Goal: Information Seeking & Learning: Learn about a topic

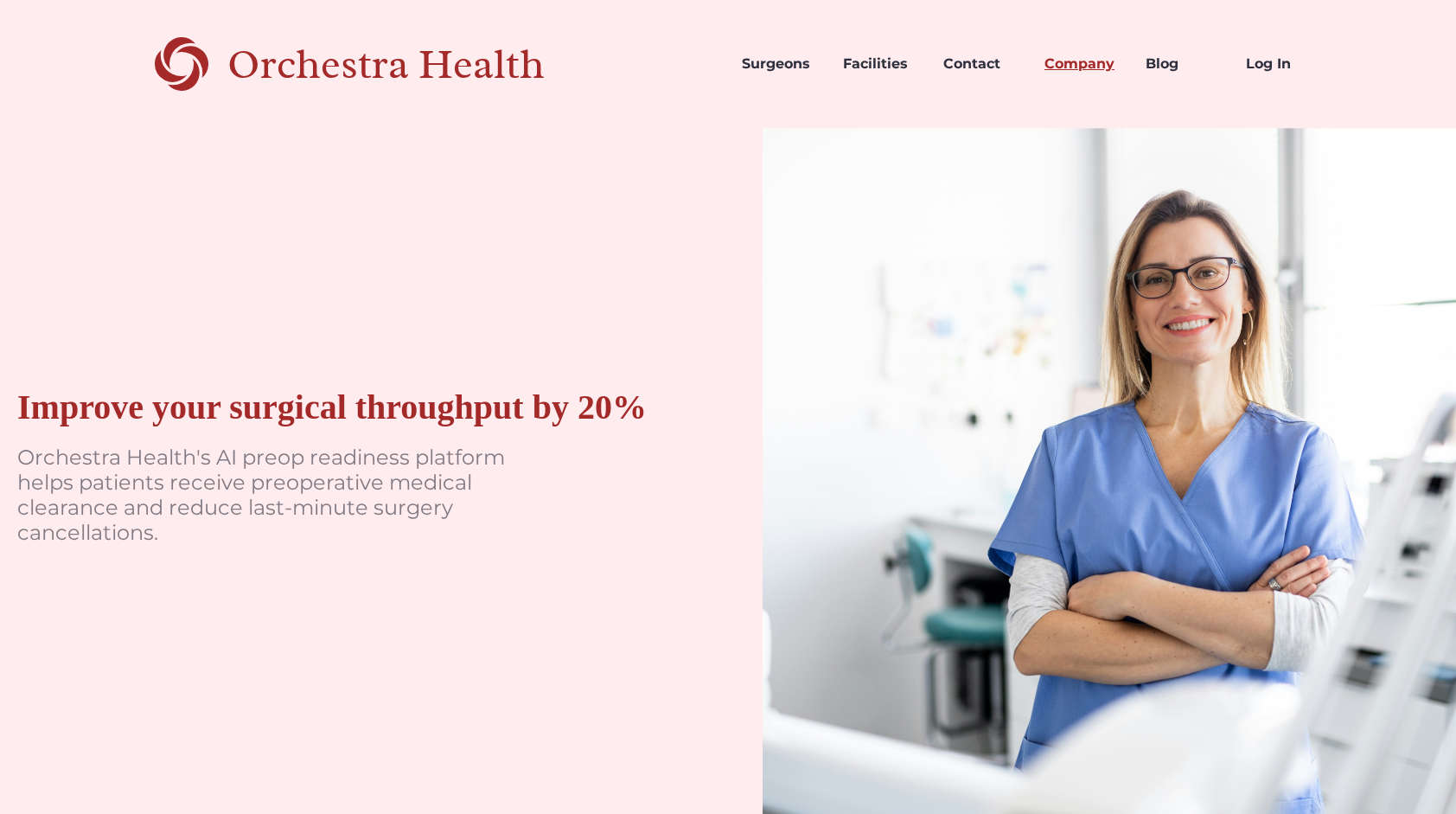
click at [1093, 65] on link "Company" at bounding box center [1080, 64] width 101 height 59
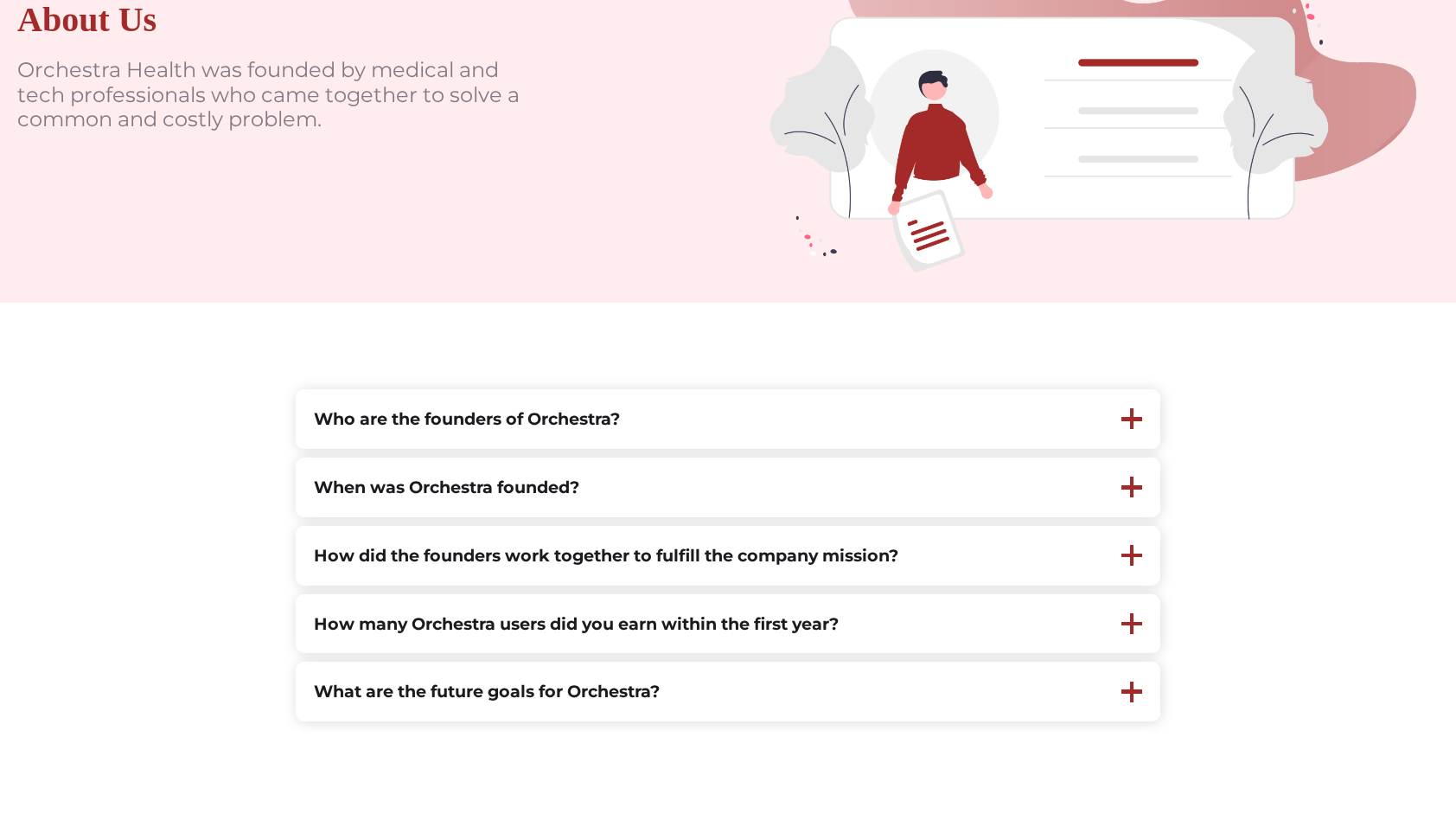
scroll to position [274, 0]
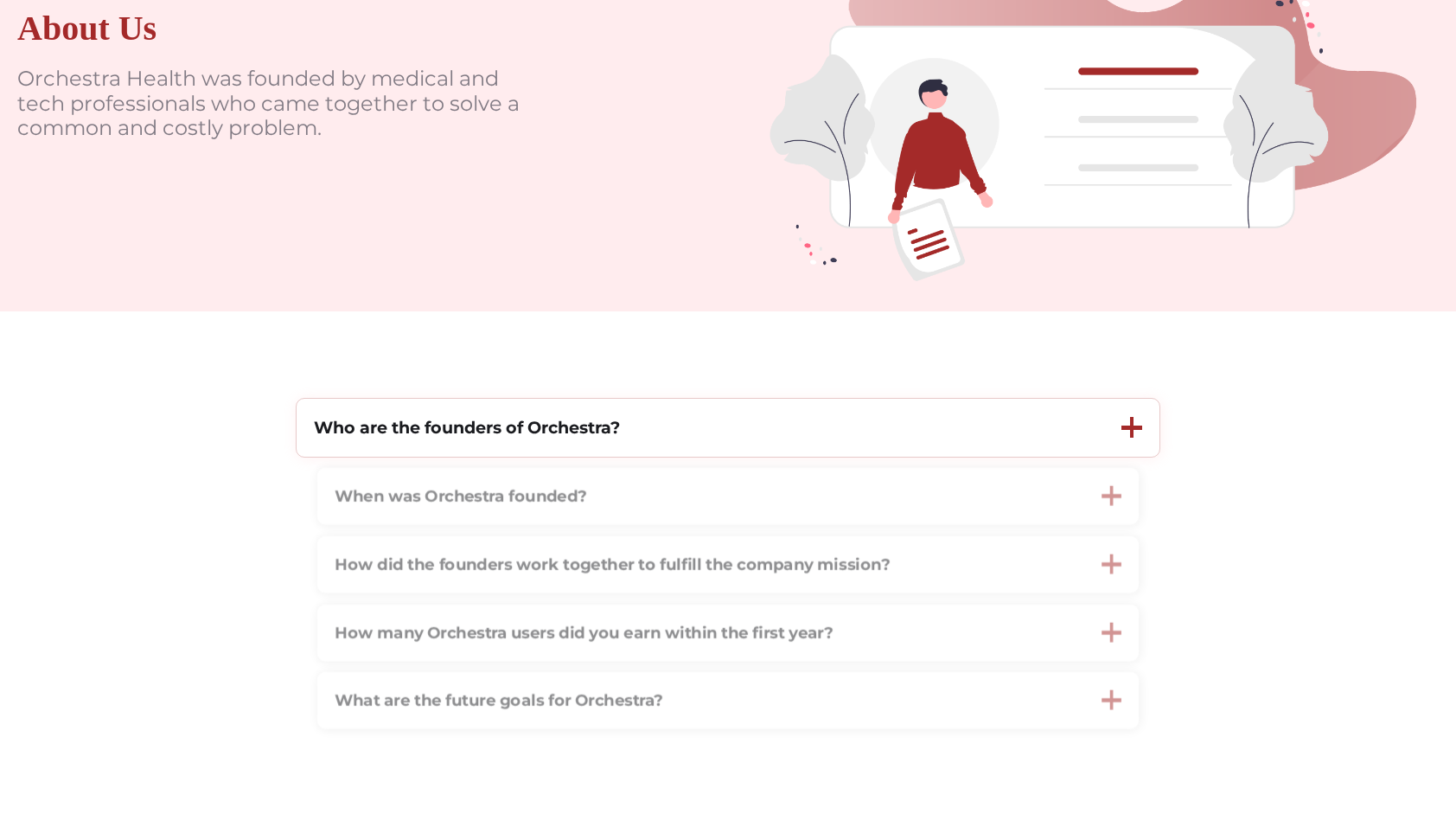
click at [477, 433] on strong "Who are the founders of Orchestra?" at bounding box center [467, 427] width 307 height 21
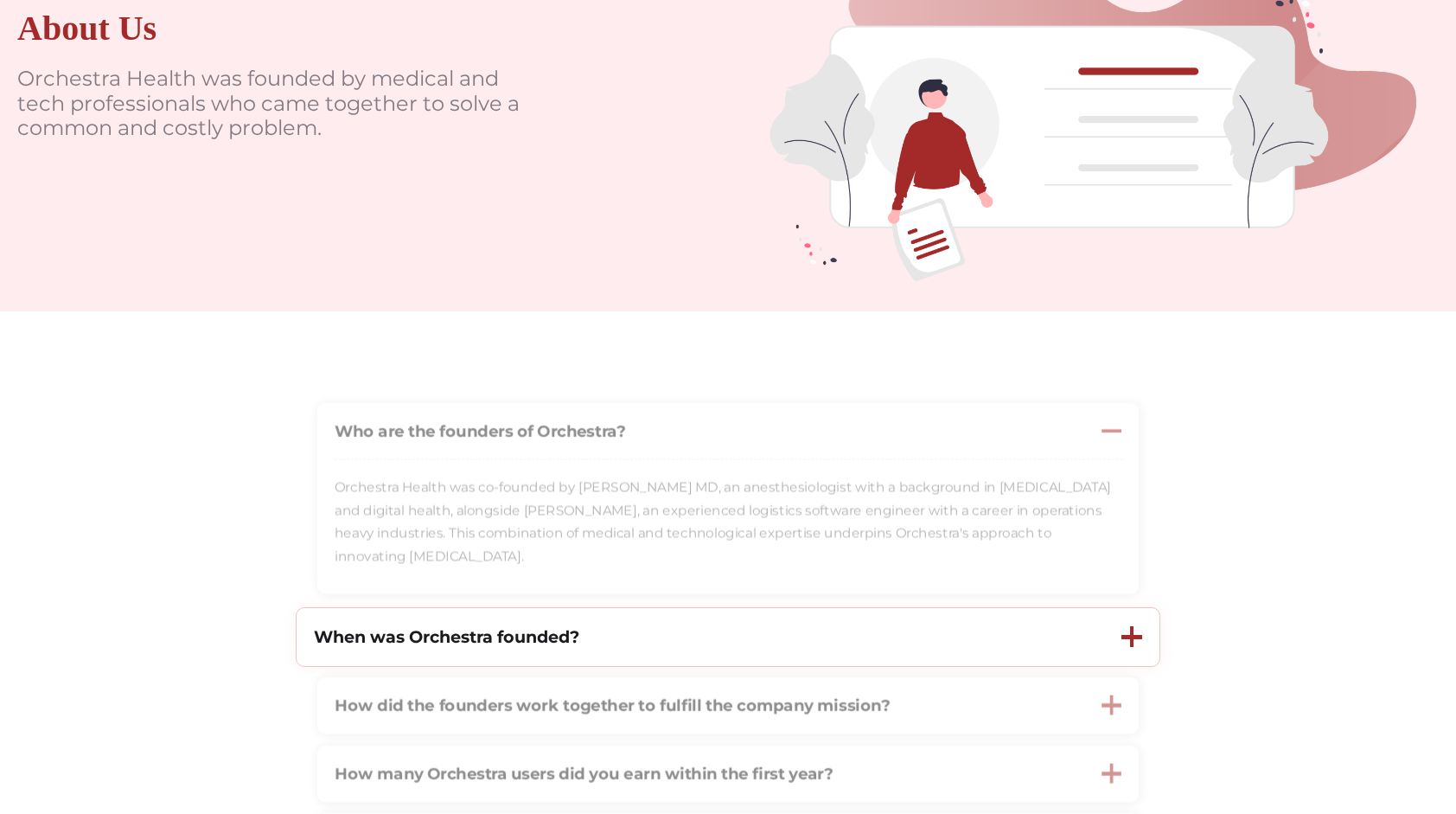
click at [1131, 640] on div at bounding box center [1131, 637] width 5 height 21
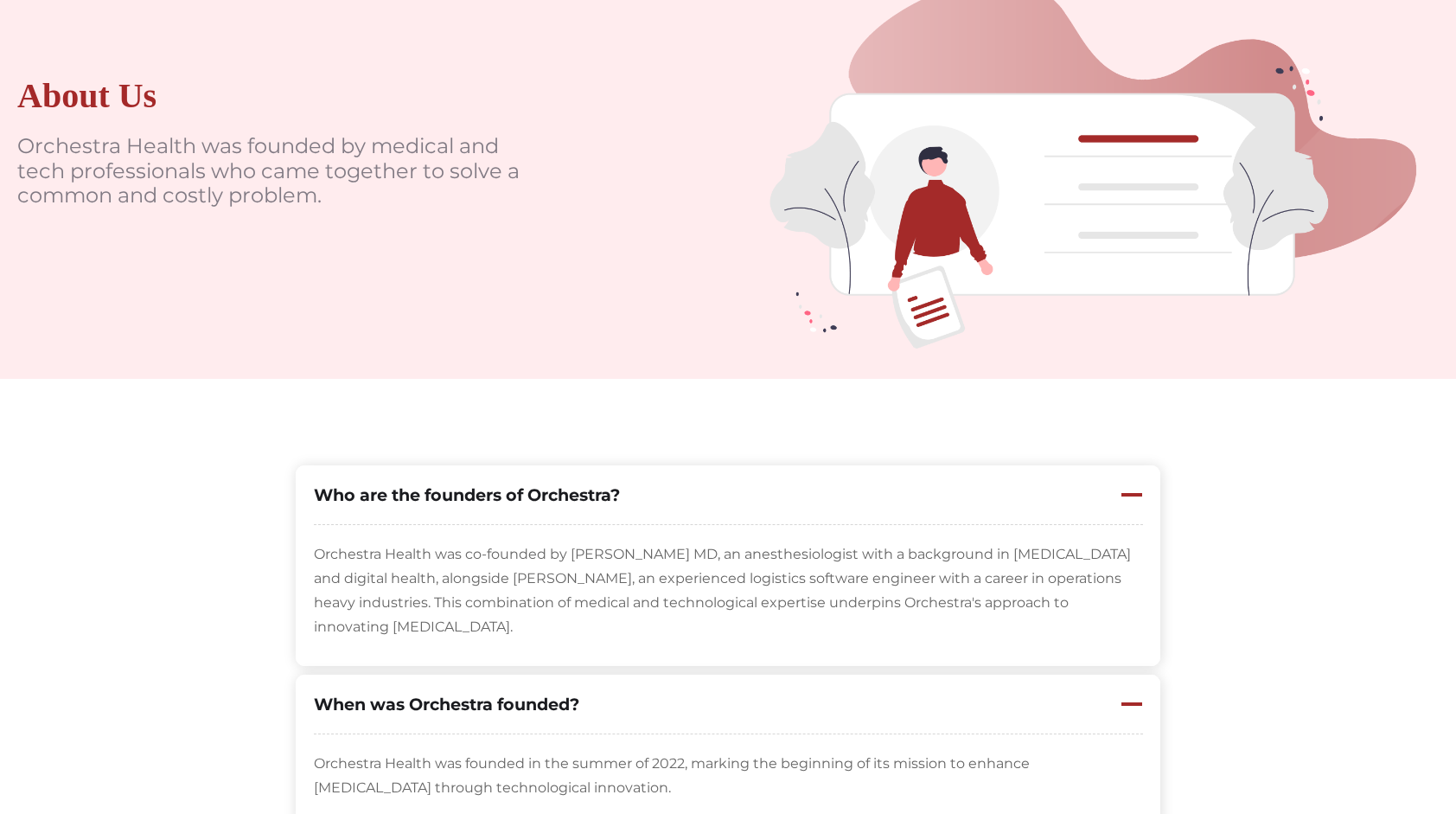
scroll to position [0, 0]
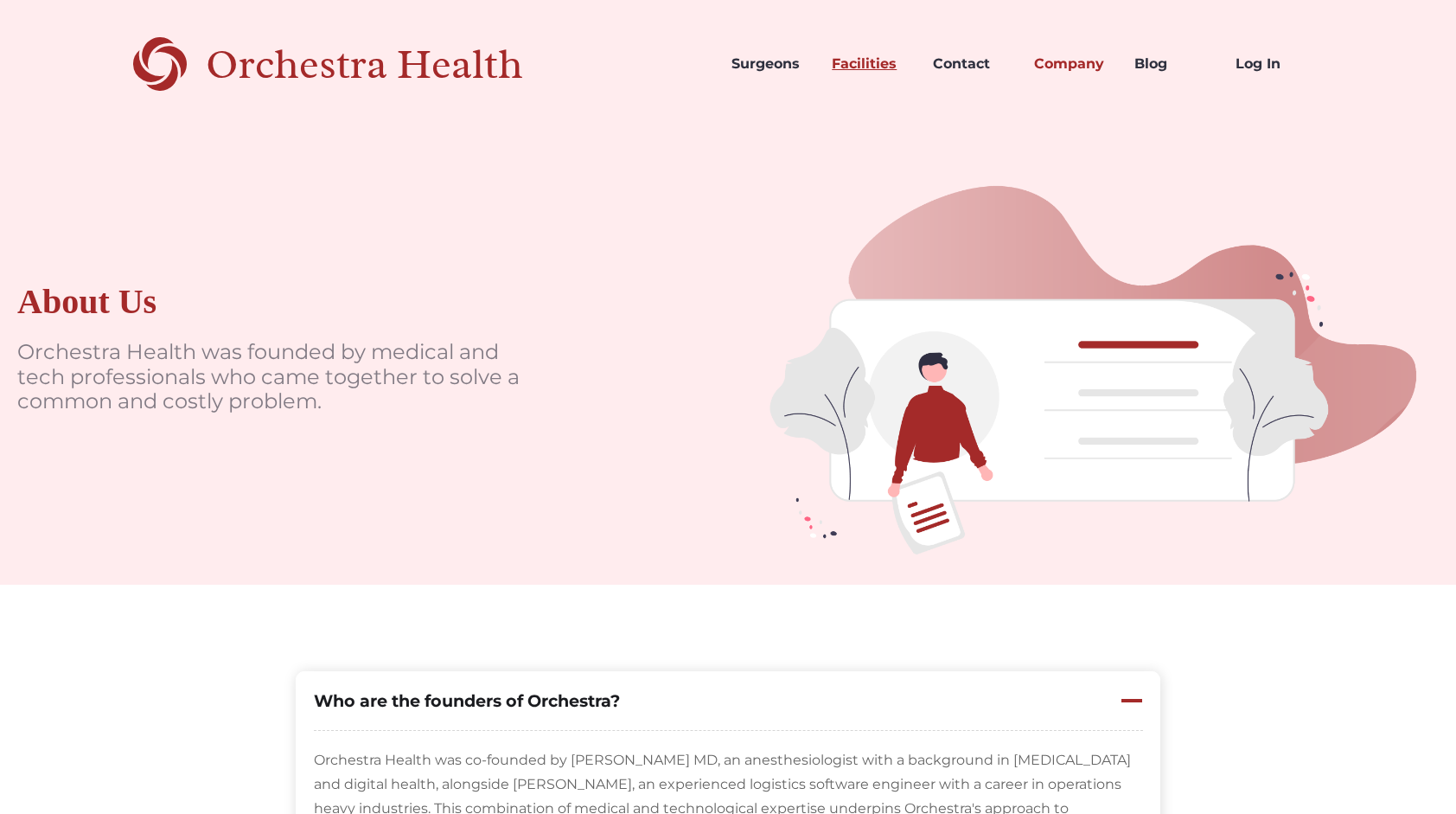
click at [882, 62] on link "Facilities" at bounding box center [868, 64] width 101 height 59
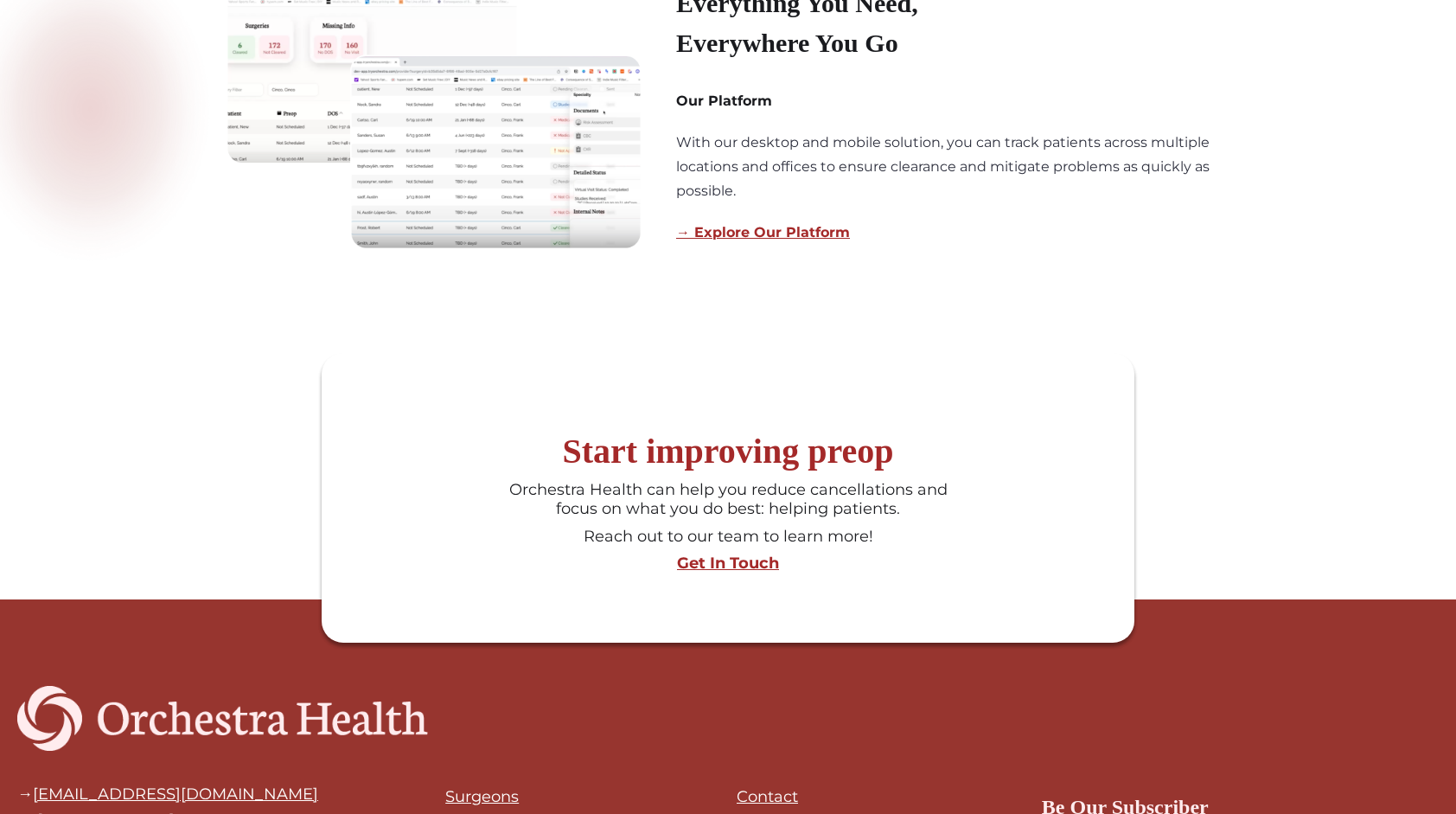
scroll to position [1582, 0]
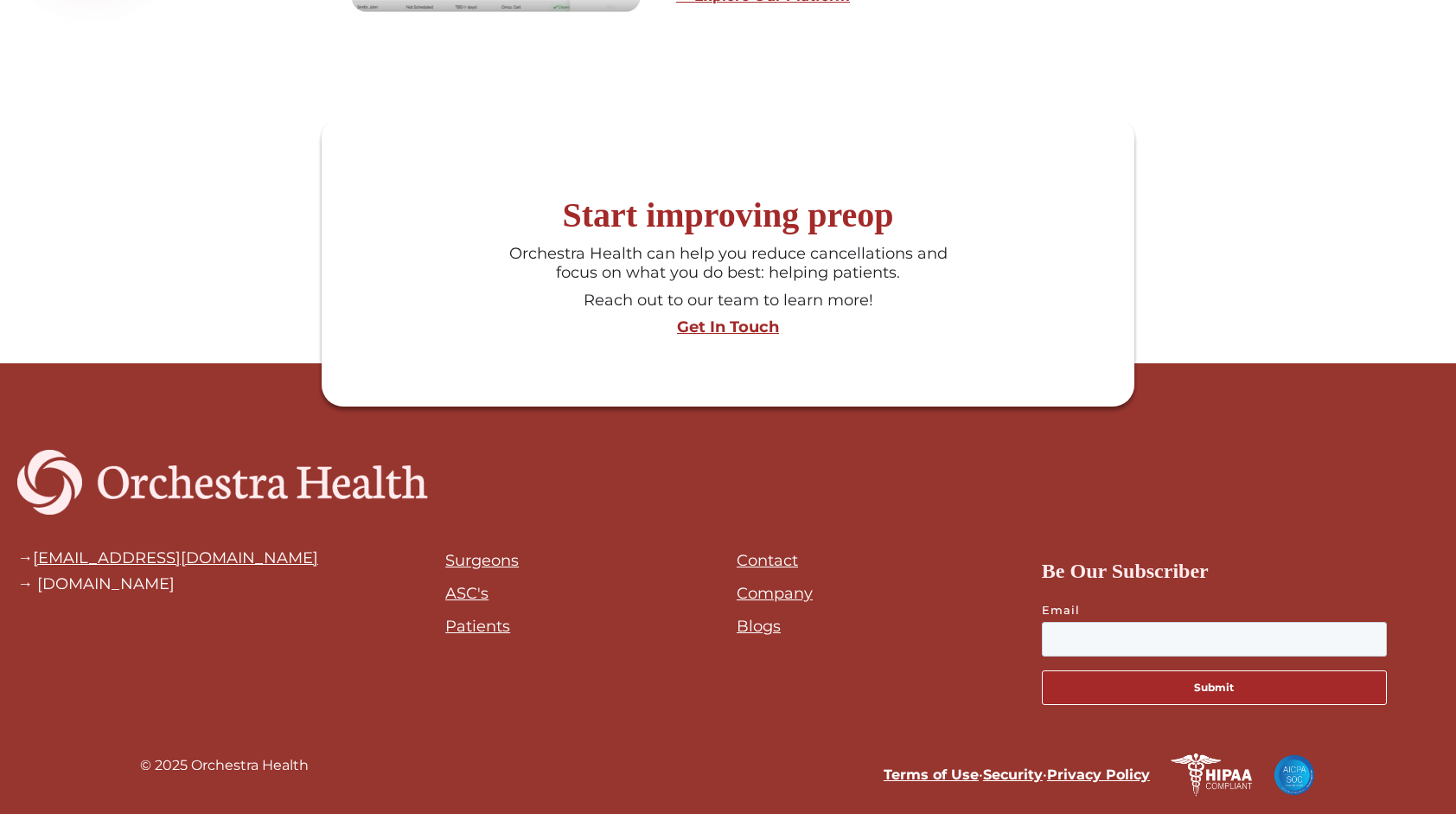
click at [493, 553] on link "Surgeons" at bounding box center [482, 560] width 74 height 19
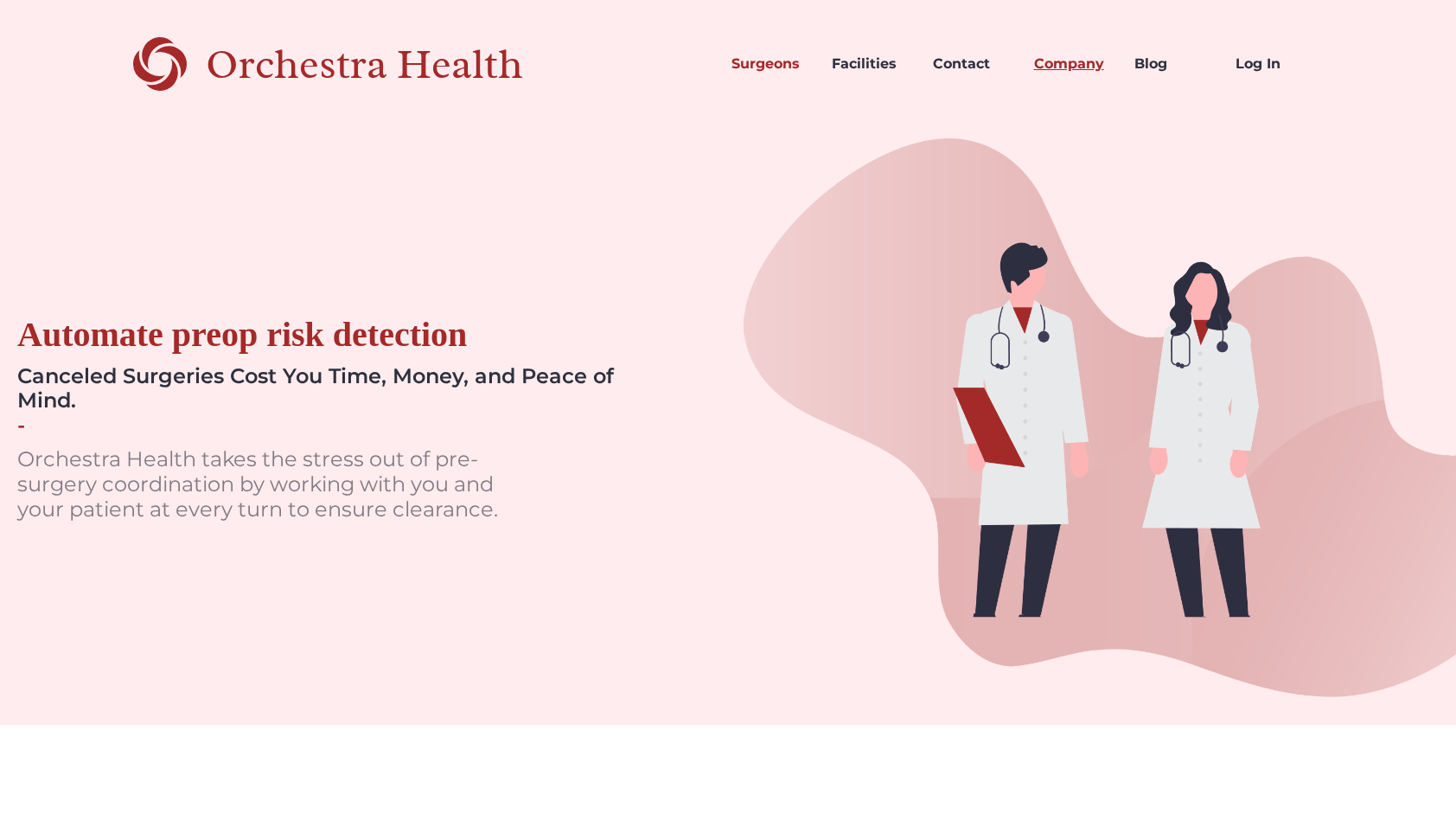
click at [1044, 59] on link "Company" at bounding box center [1070, 64] width 101 height 59
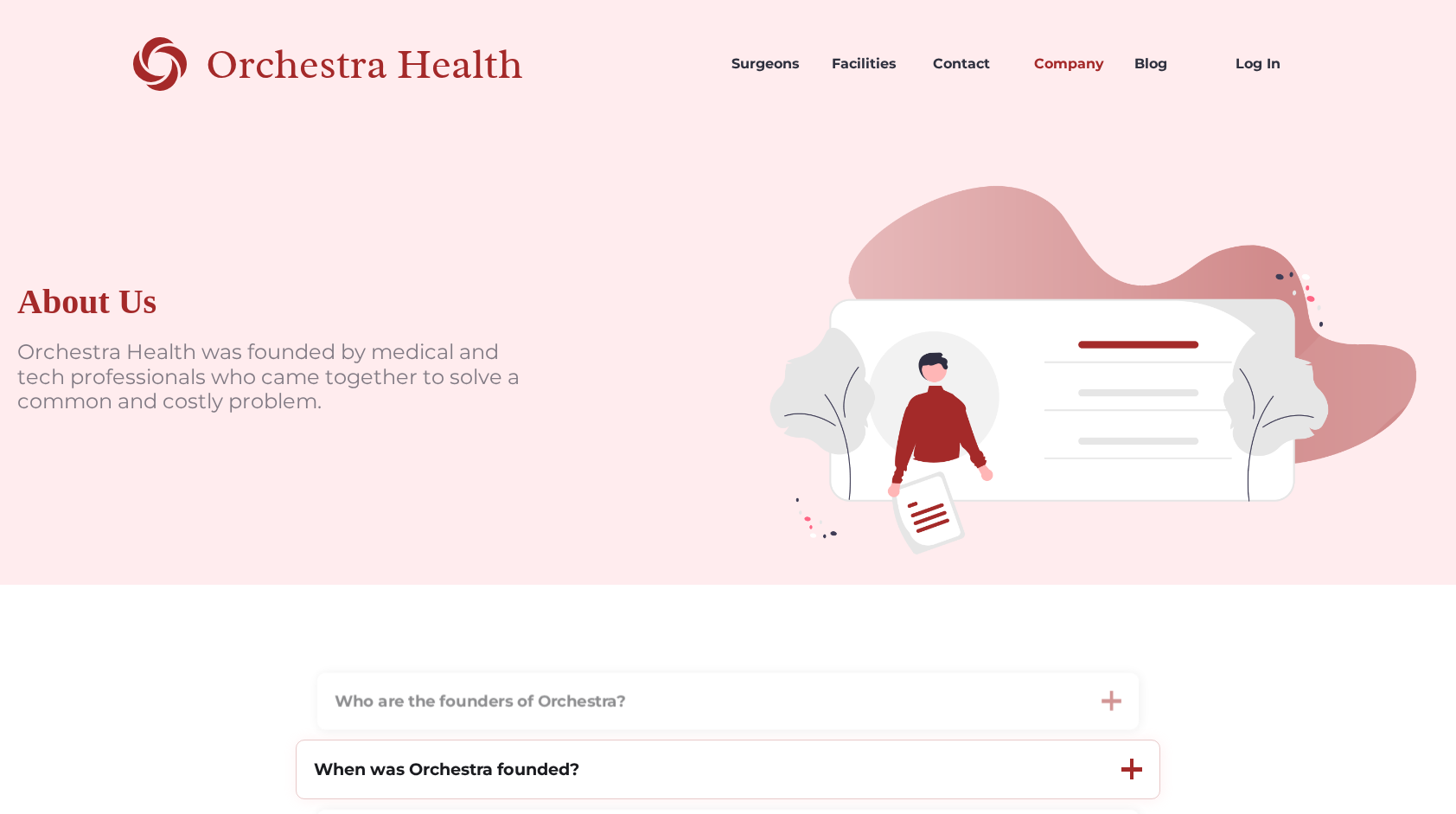
click at [1130, 773] on div at bounding box center [1131, 769] width 5 height 21
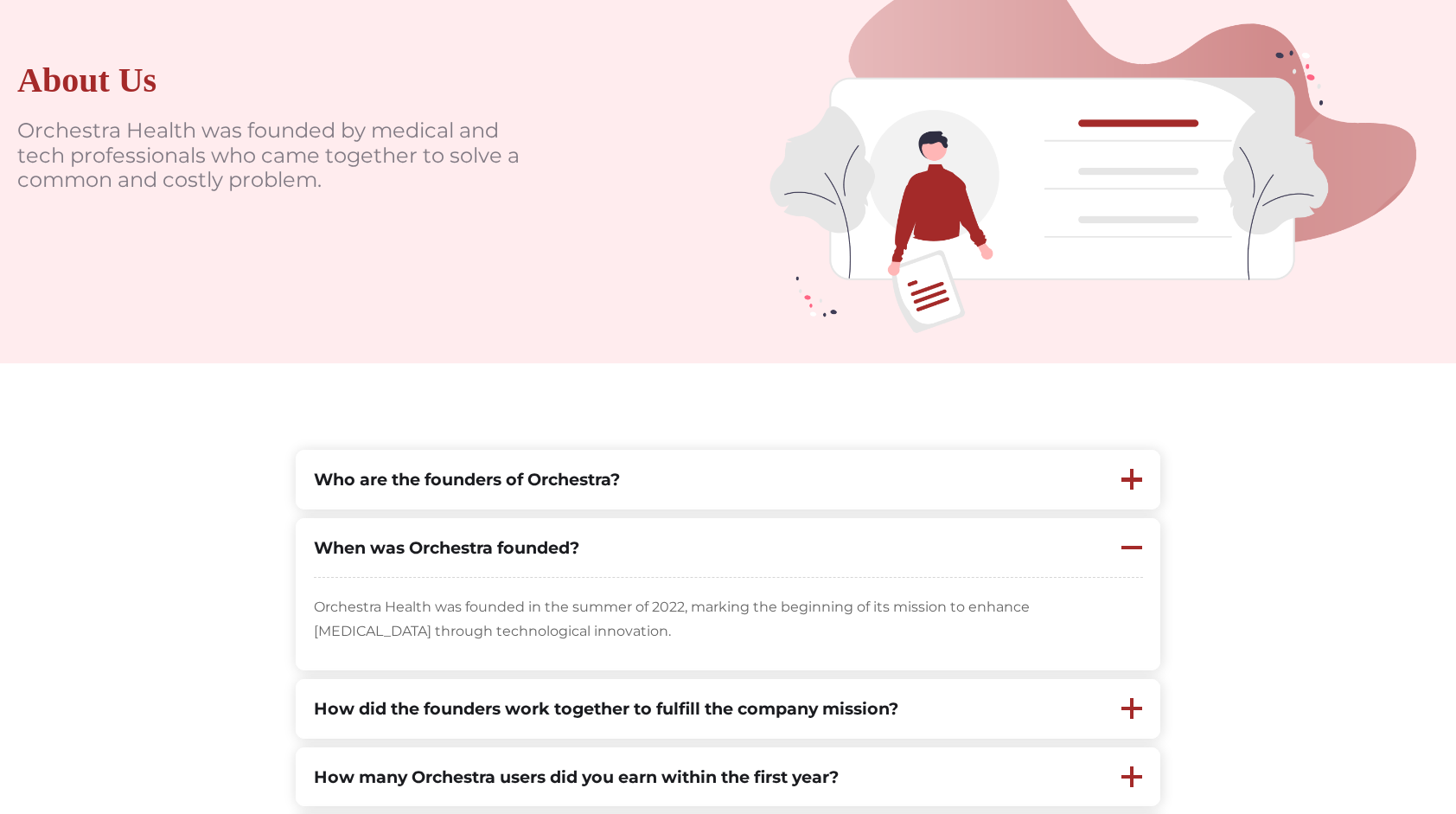
scroll to position [373, 0]
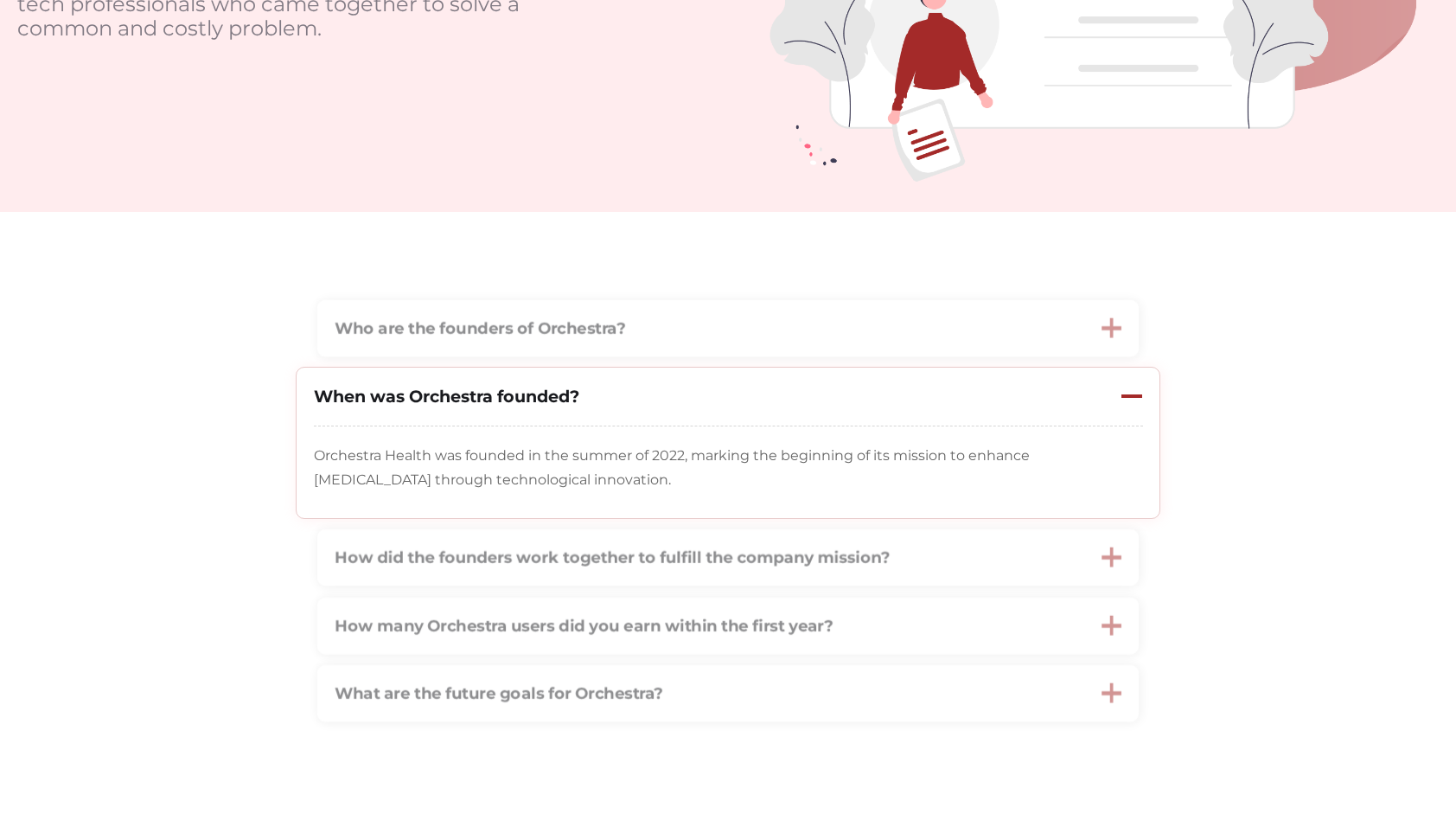
click at [772, 487] on p "Orchestra Health was founded in the summer of 2022, marking the beginning of it…" at bounding box center [728, 468] width 829 height 48
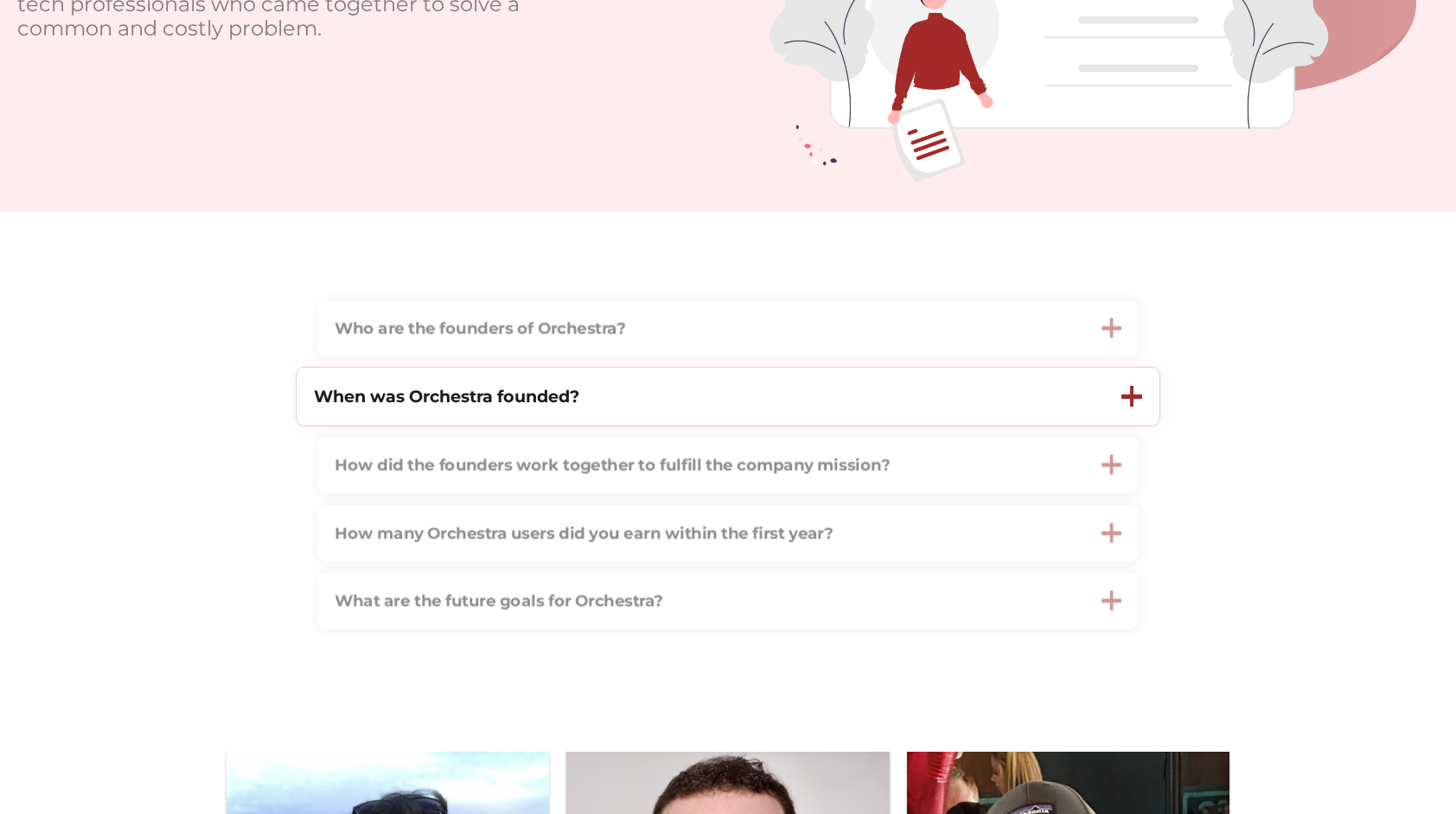
click at [1137, 398] on div at bounding box center [1131, 397] width 21 height 5
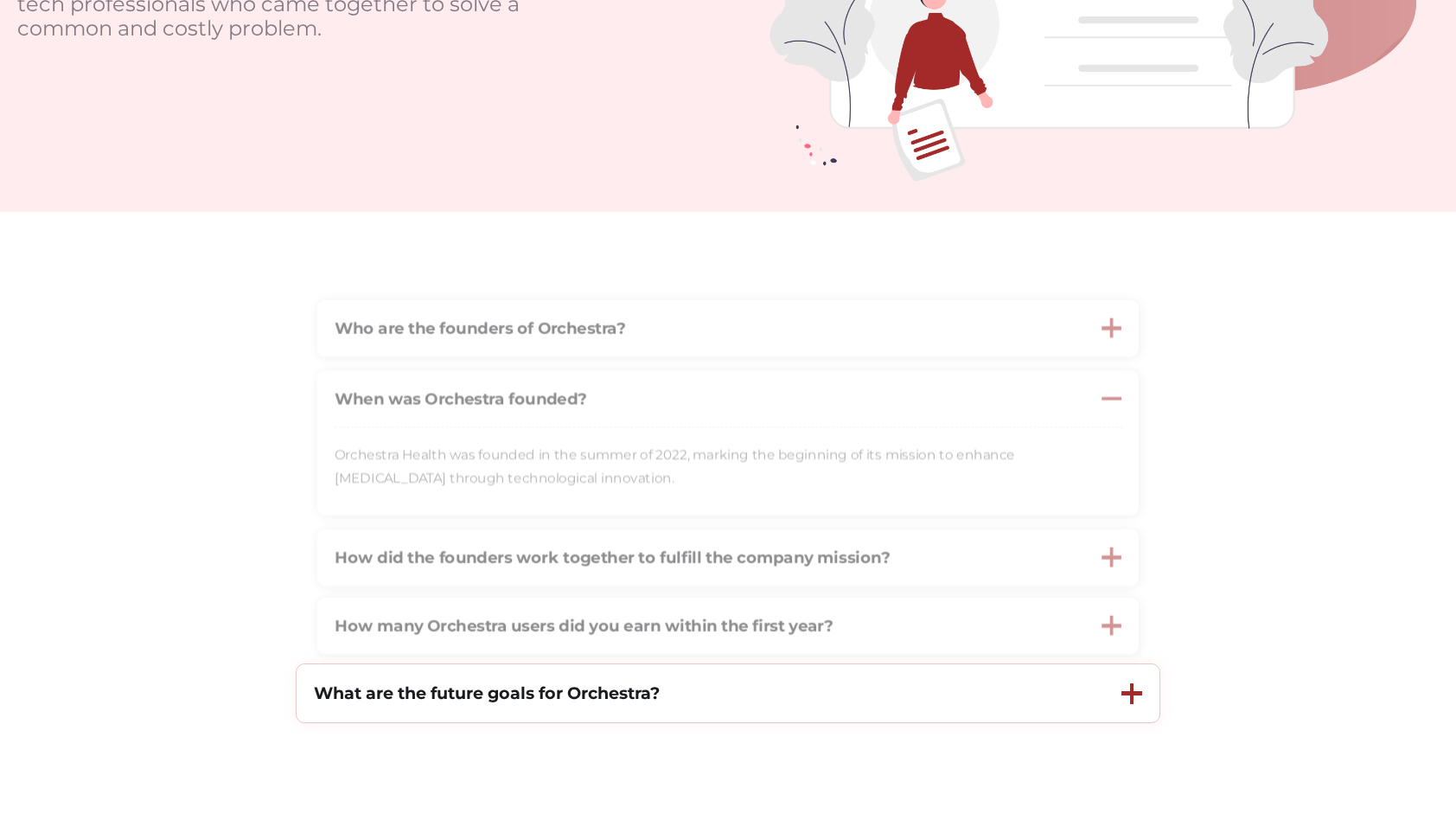
click at [1136, 699] on div at bounding box center [1131, 694] width 21 height 21
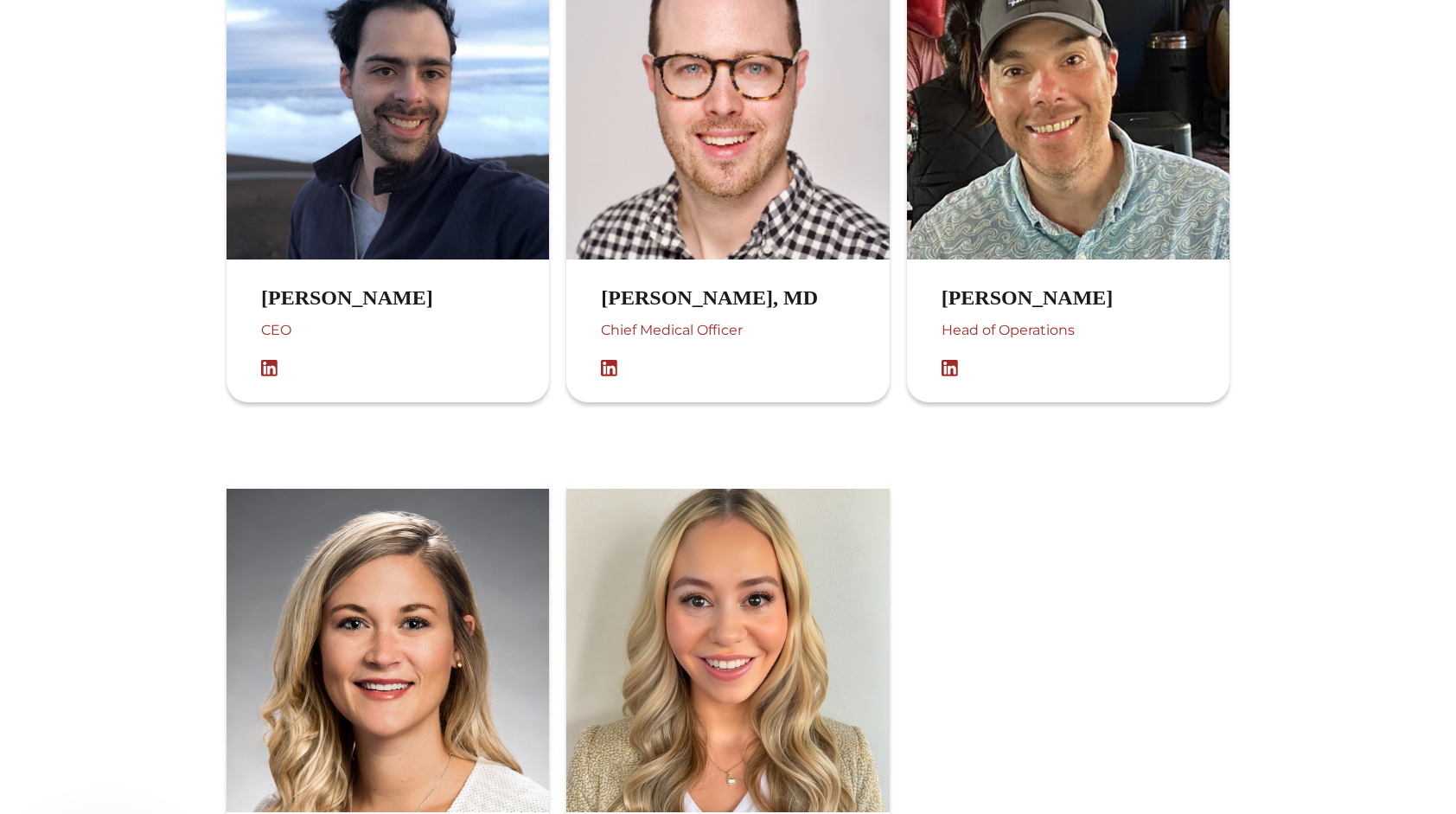
scroll to position [1389, 0]
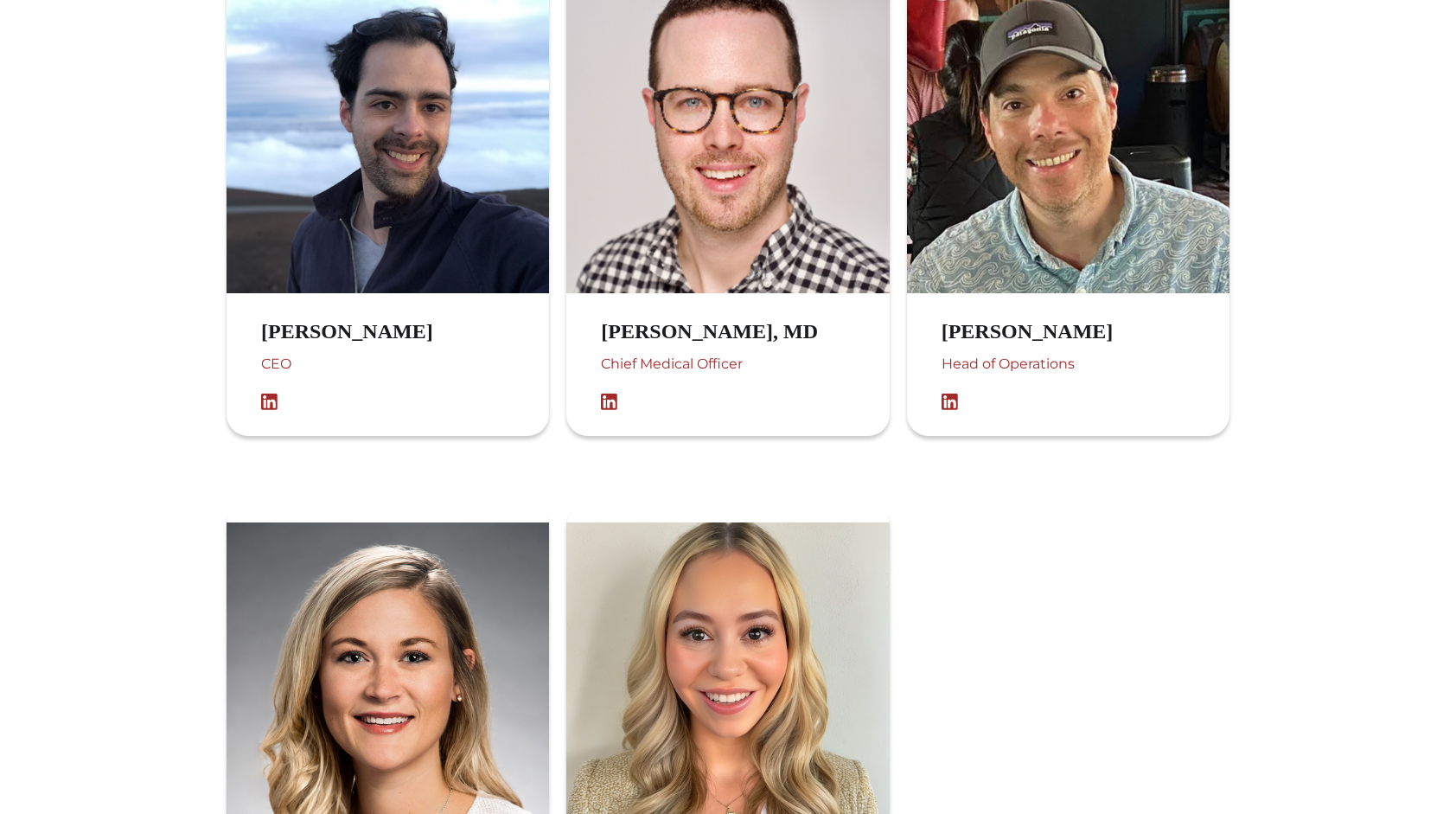
click at [629, 365] on div "Chief Medical Officer" at bounding box center [727, 373] width 252 height 42
drag, startPoint x: 629, startPoint y: 365, endPoint x: 607, endPoint y: 403, distance: 43.9
click at [607, 403] on img at bounding box center [613, 402] width 26 height 17
